Goal: Task Accomplishment & Management: Manage account settings

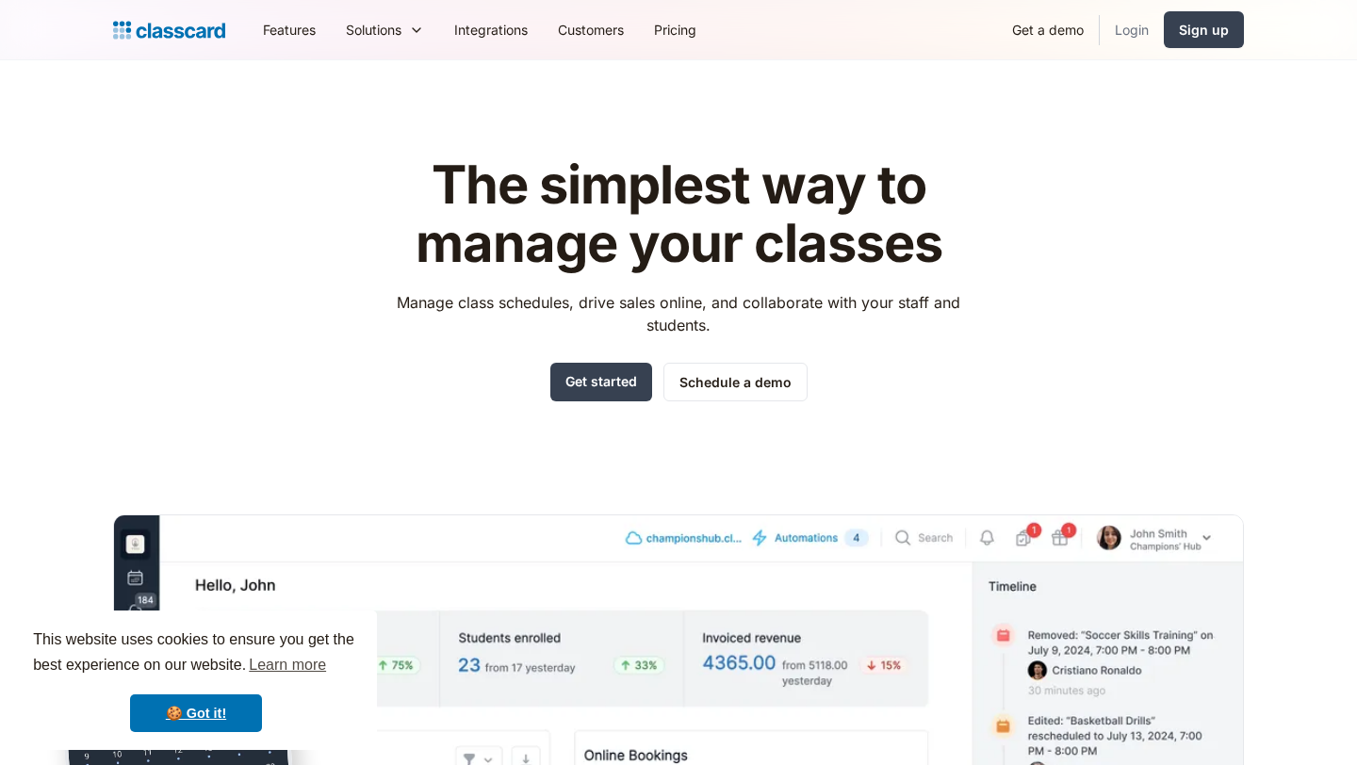
click at [1123, 31] on link "Login" at bounding box center [1132, 29] width 64 height 42
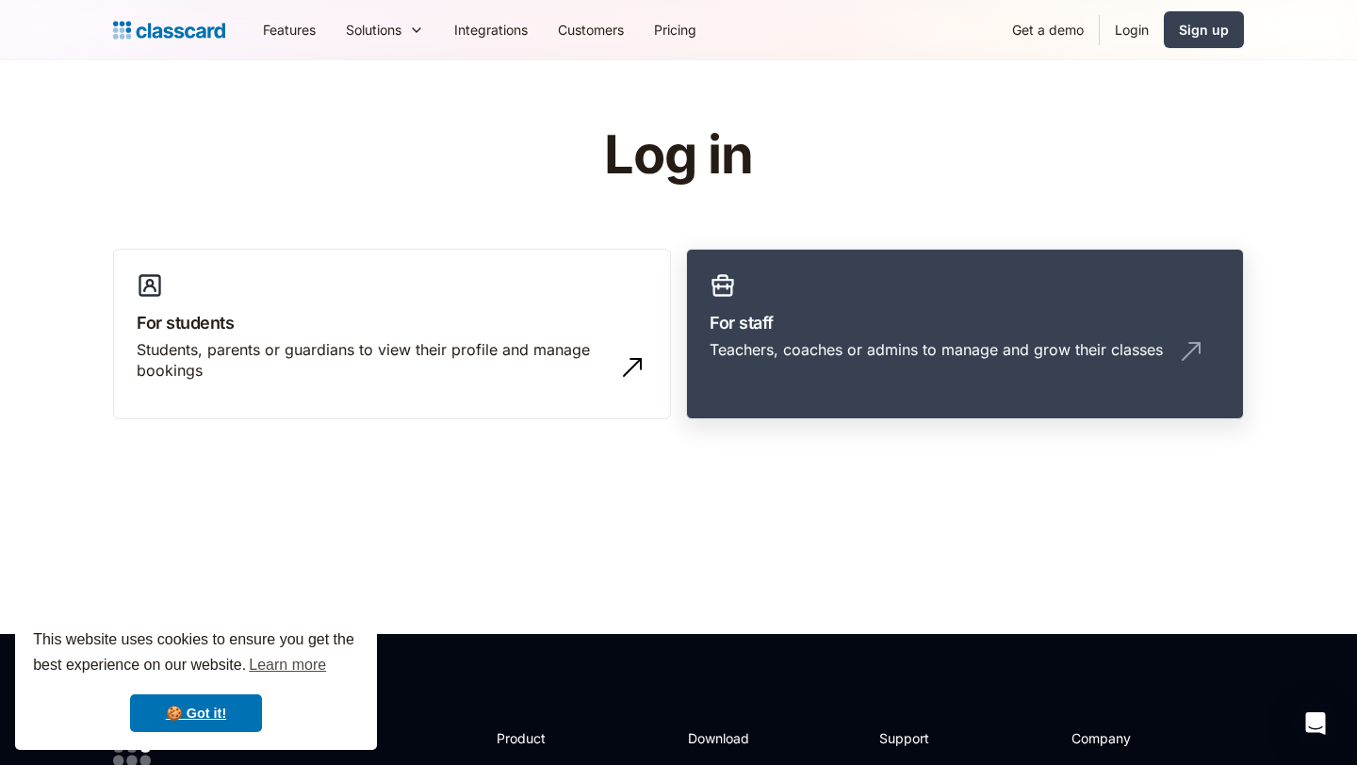
click at [1193, 358] on img at bounding box center [1191, 351] width 30 height 30
